Goal: Information Seeking & Learning: Find specific fact

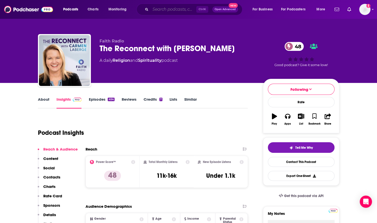
click at [176, 12] on input "Search podcasts, credits, & more..." at bounding box center [173, 9] width 46 height 8
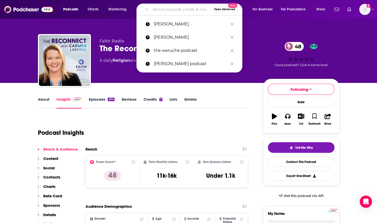
paste input "Raising Godly Girls Podcast"
type input "Raising Godly Girls Podcast"
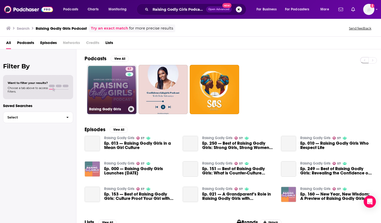
click at [128, 85] on div "57" at bounding box center [129, 86] width 9 height 39
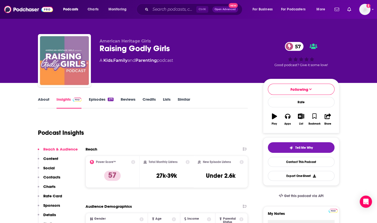
click at [47, 97] on link "About" at bounding box center [43, 103] width 11 height 12
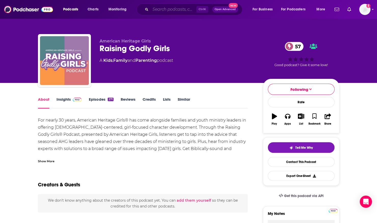
click at [186, 11] on input "Search podcasts, credits, & more..." at bounding box center [173, 9] width 46 height 8
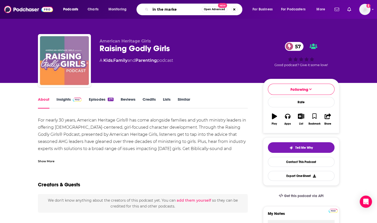
type input "in the market"
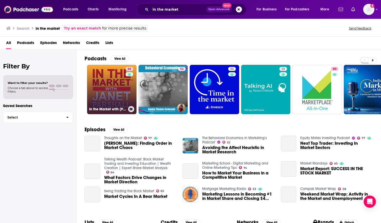
click at [119, 83] on link "68 In the Market with [PERSON_NAME]" at bounding box center [111, 89] width 49 height 49
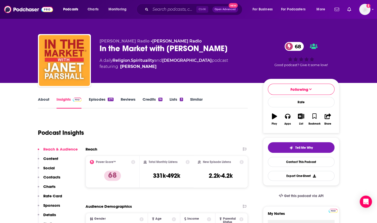
click at [103, 48] on div "In the Market with [PERSON_NAME] 68" at bounding box center [176, 49] width 155 height 10
drag, startPoint x: 99, startPoint y: 48, endPoint x: 226, endPoint y: 46, distance: 127.5
click at [226, 46] on div "[PERSON_NAME] Radio • [PERSON_NAME] Radio In the Market with [PERSON_NAME] 68 A…" at bounding box center [188, 61] width 301 height 55
copy h2 "In the Market with [PERSON_NAME]"
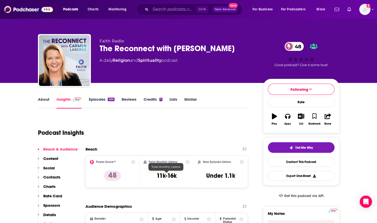
click at [166, 175] on h3 "11k-16k" at bounding box center [166, 176] width 20 height 8
drag, startPoint x: 156, startPoint y: 175, endPoint x: 177, endPoint y: 175, distance: 20.9
click at [177, 175] on div "Total Monthly Listens 11k-16k" at bounding box center [166, 171] width 46 height 23
copy h3 "11k-16k"
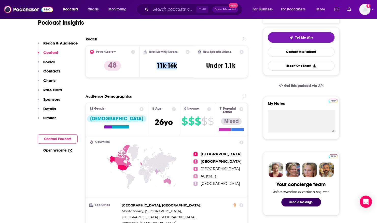
scroll to position [91, 0]
